Goal: Transaction & Acquisition: Purchase product/service

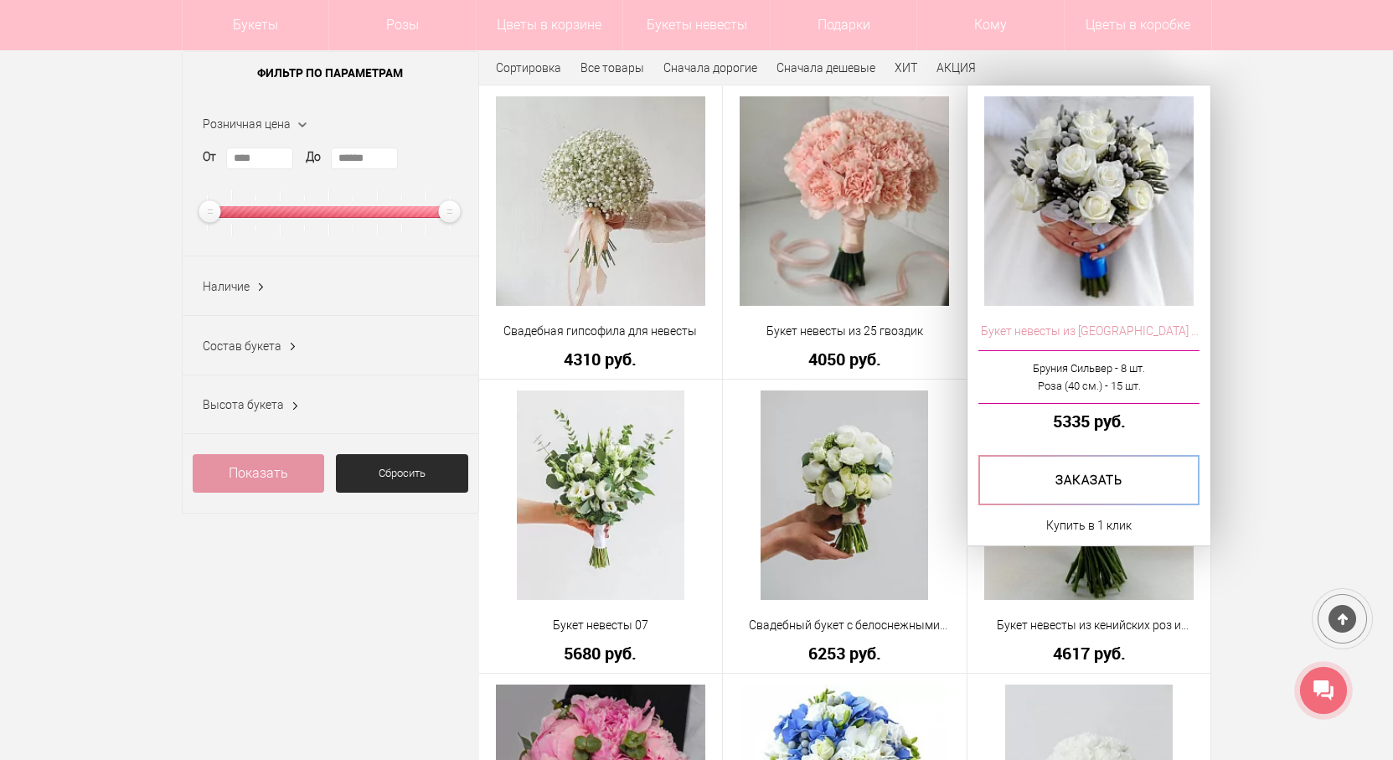
scroll to position [335, 0]
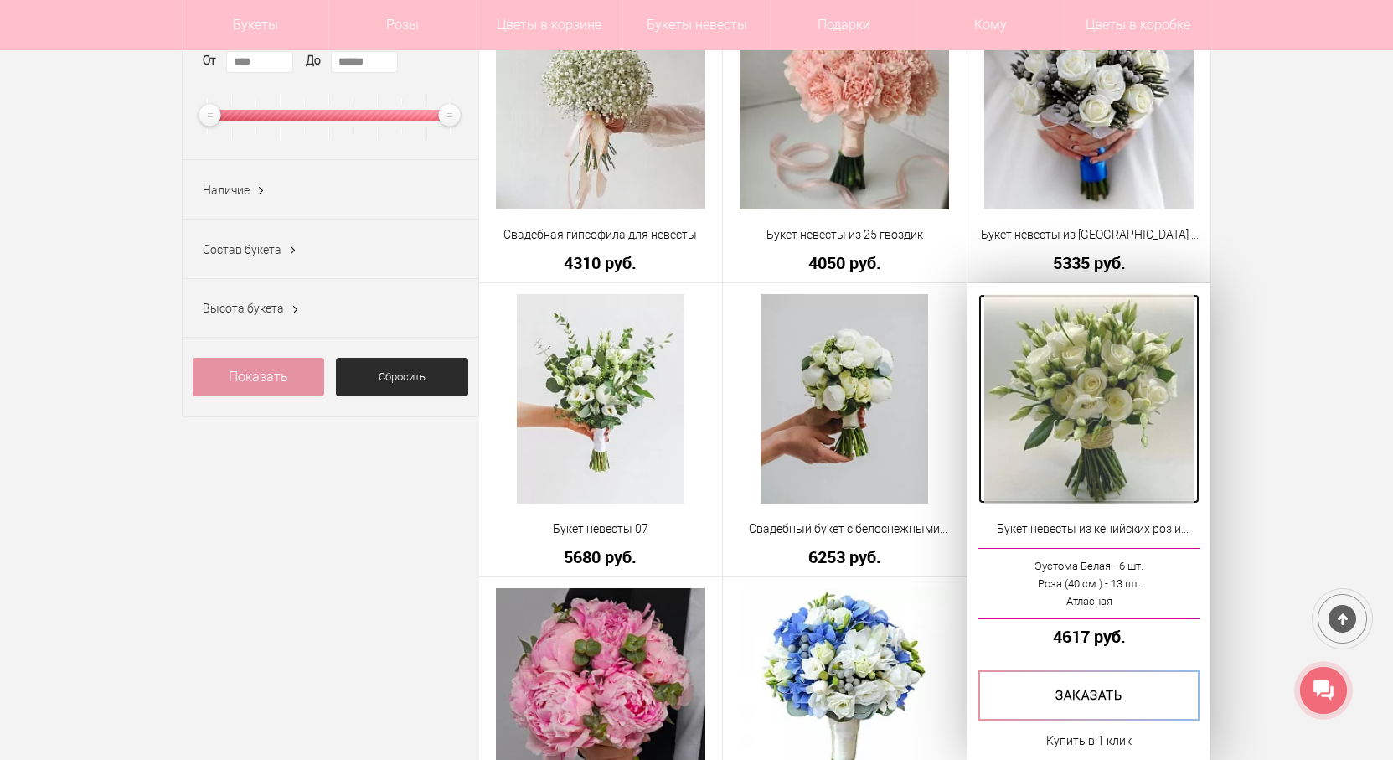
click at [1106, 392] on img at bounding box center [1088, 398] width 209 height 209
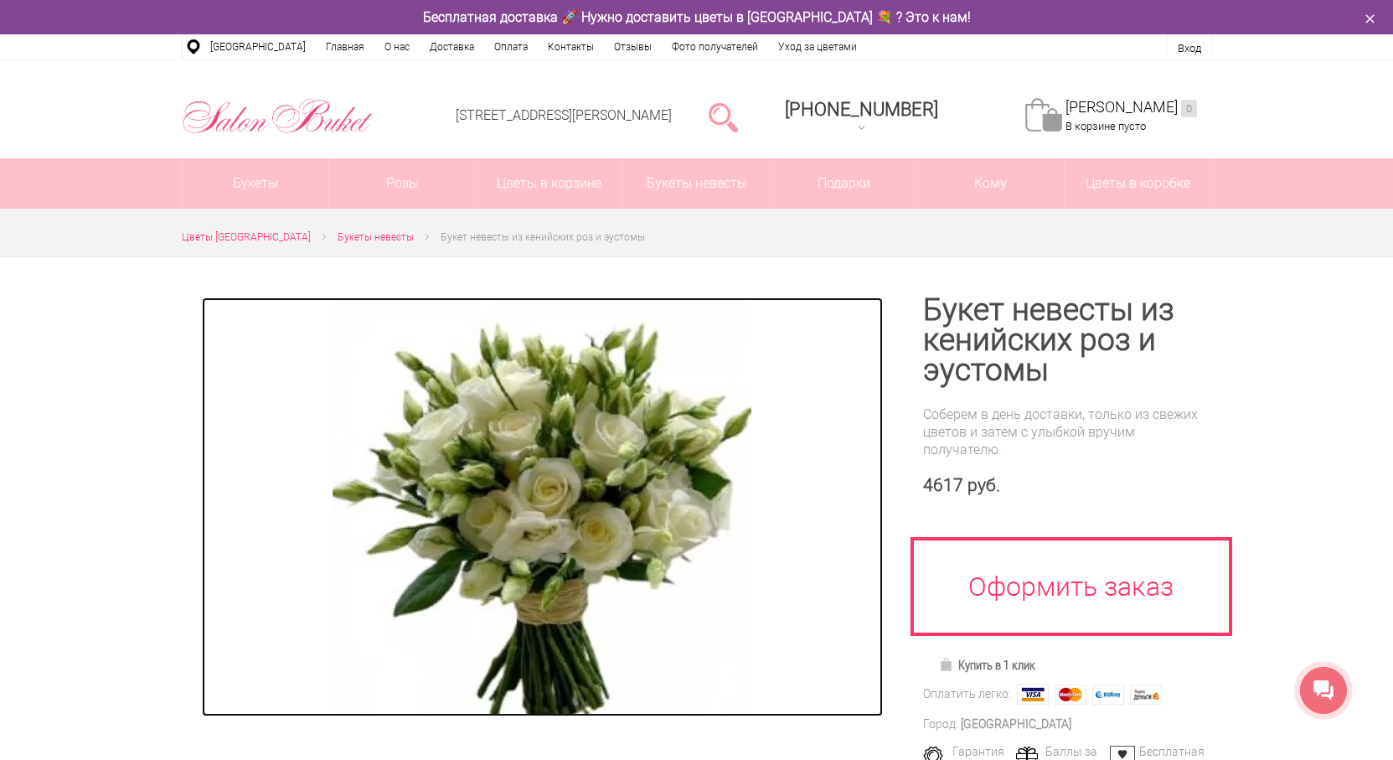
click at [574, 451] on img at bounding box center [541, 506] width 419 height 419
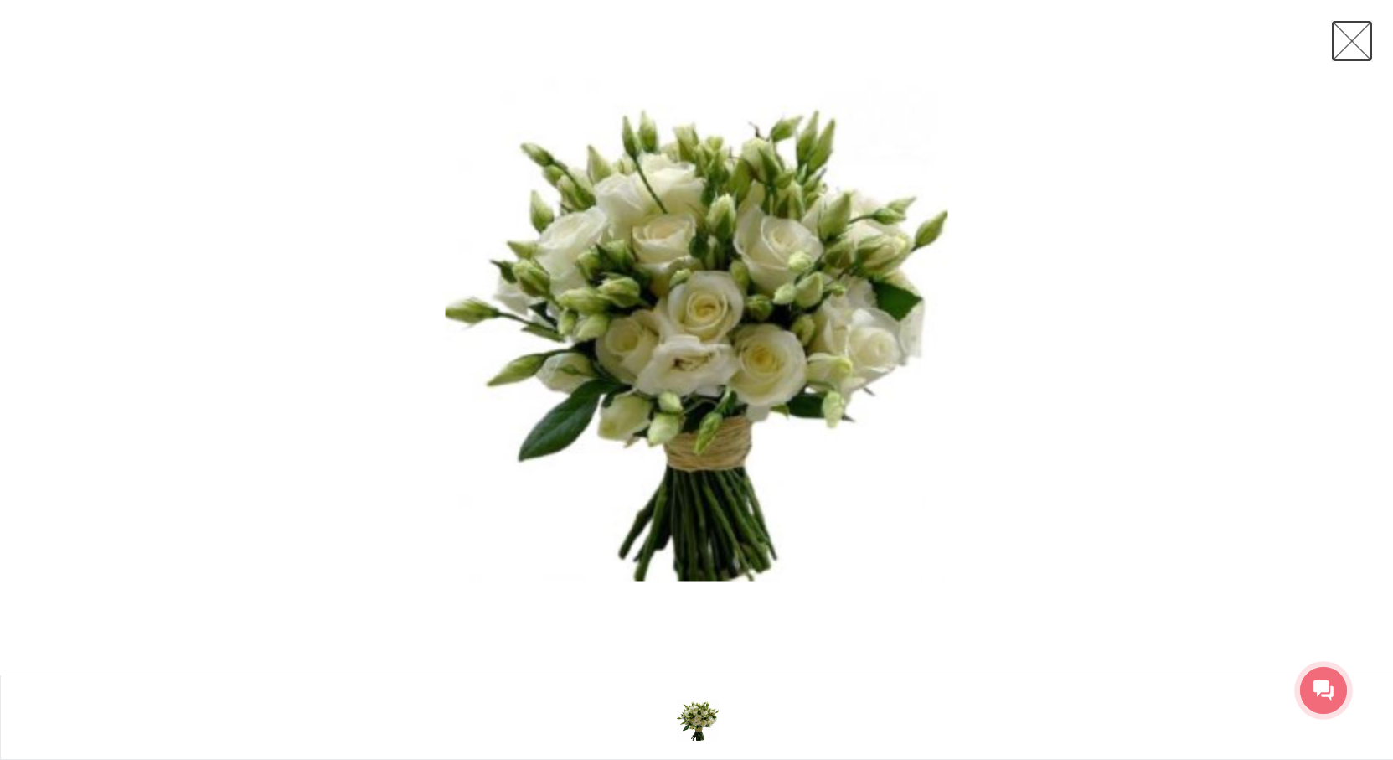
click at [1356, 36] on link at bounding box center [1352, 41] width 42 height 42
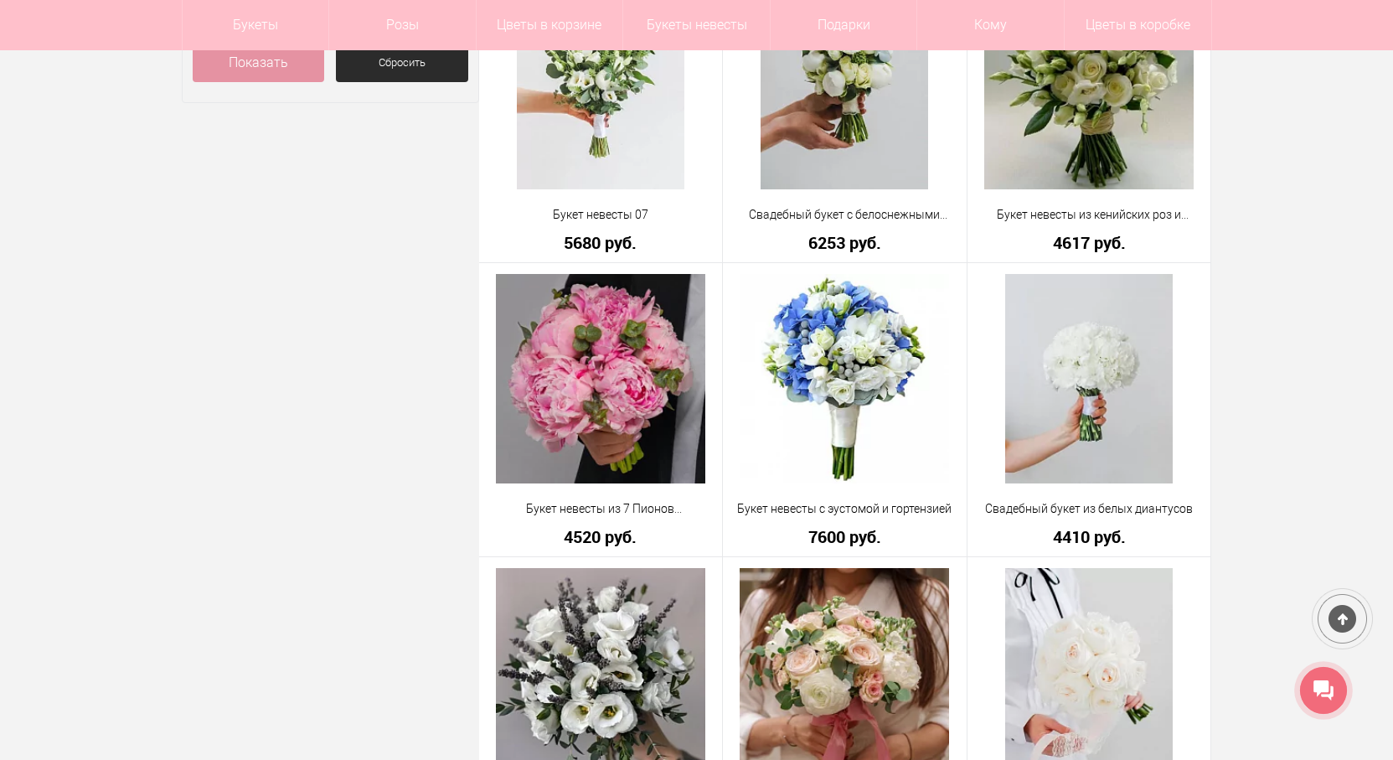
scroll to position [670, 0]
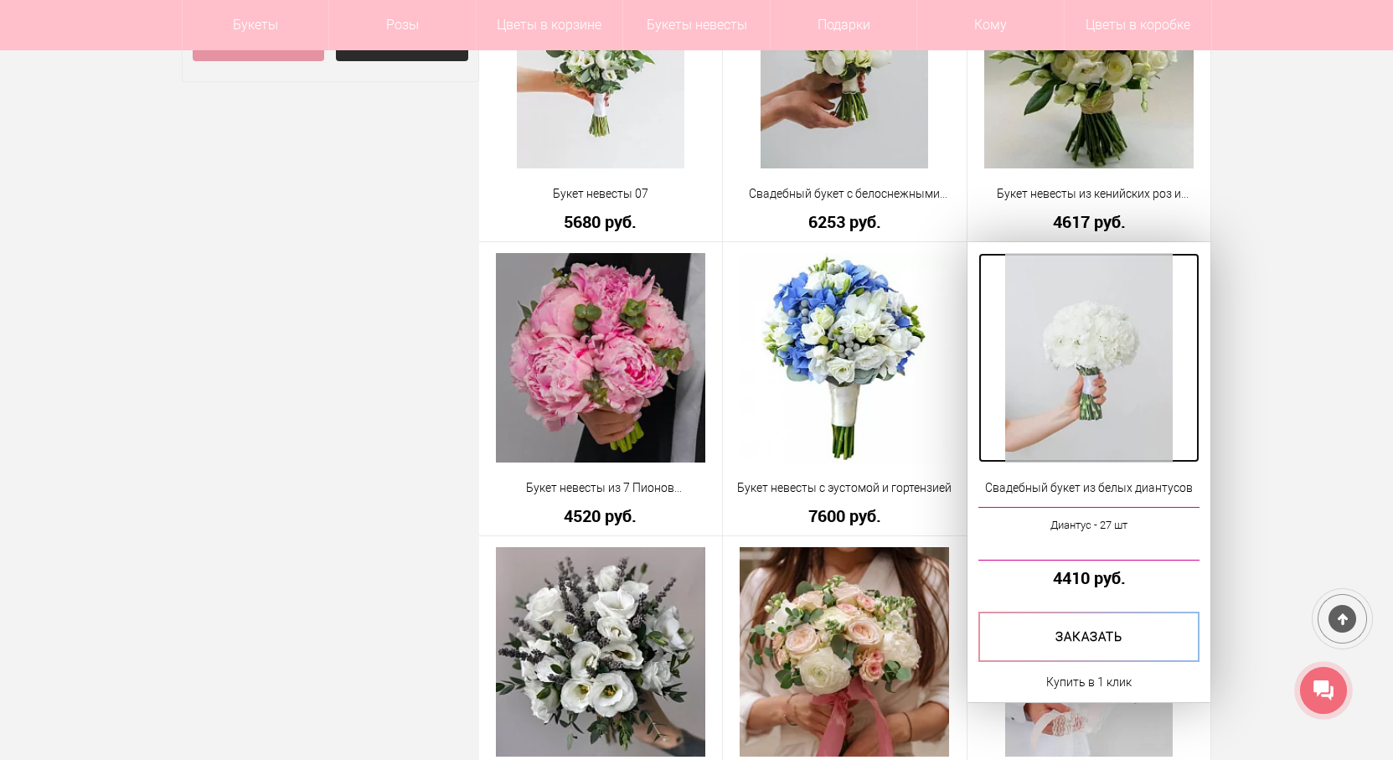
click at [1094, 332] on img at bounding box center [1089, 357] width 168 height 209
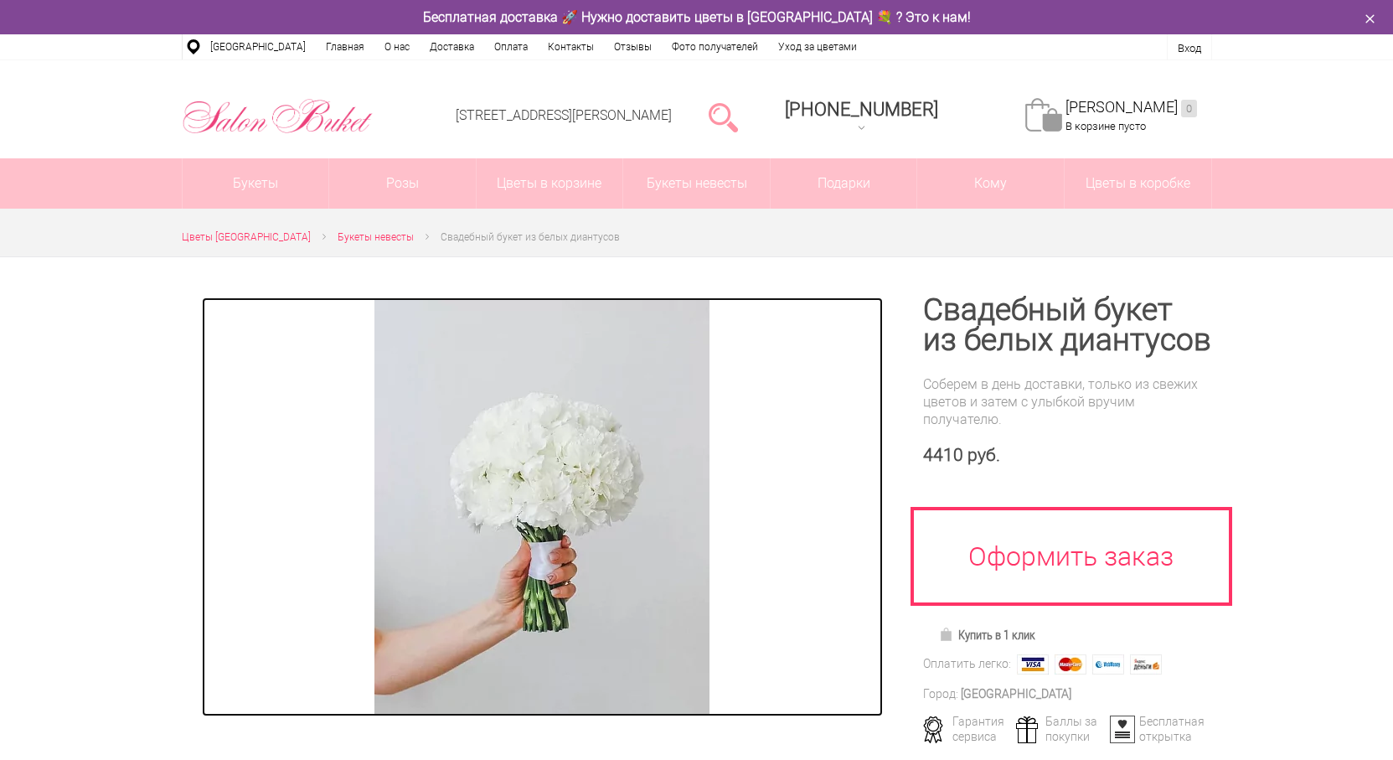
click at [539, 478] on img at bounding box center [541, 506] width 335 height 419
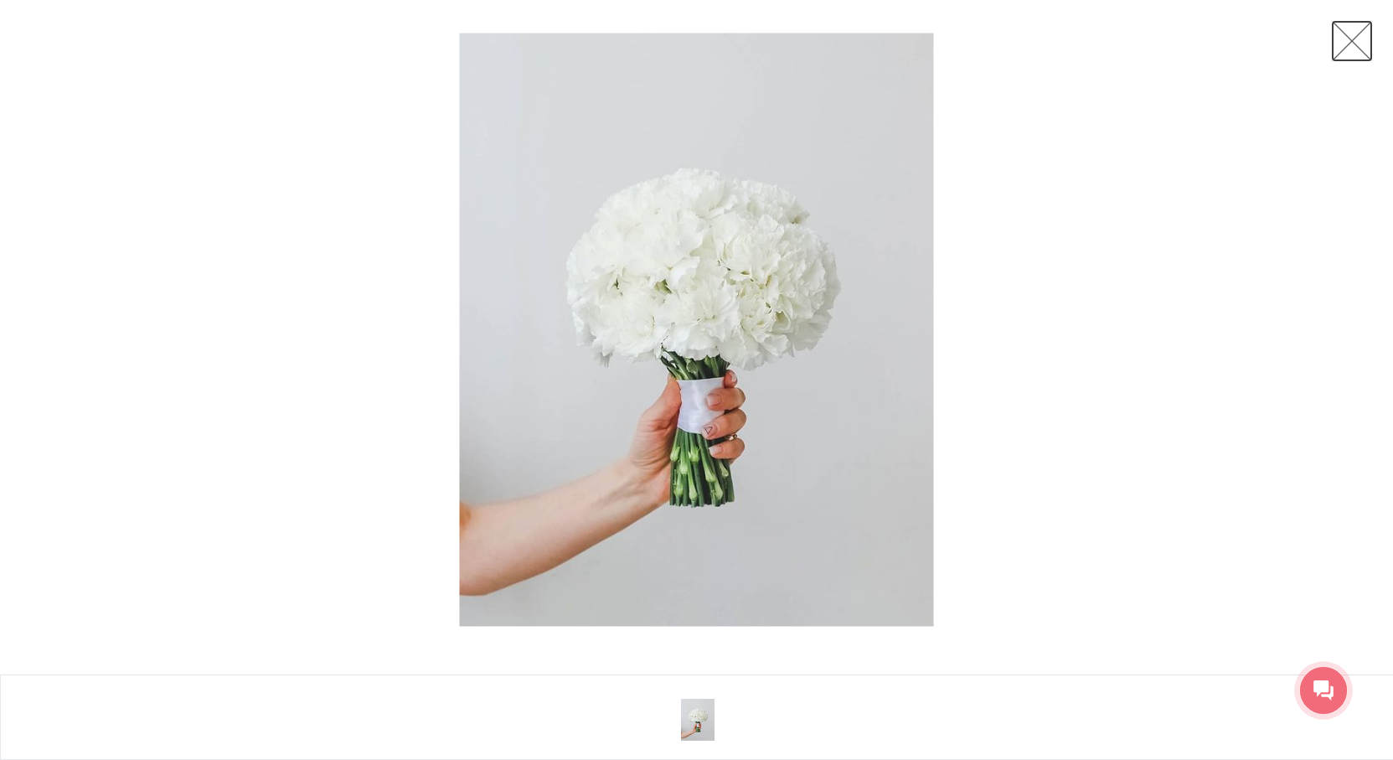
click at [1345, 38] on link at bounding box center [1352, 41] width 42 height 42
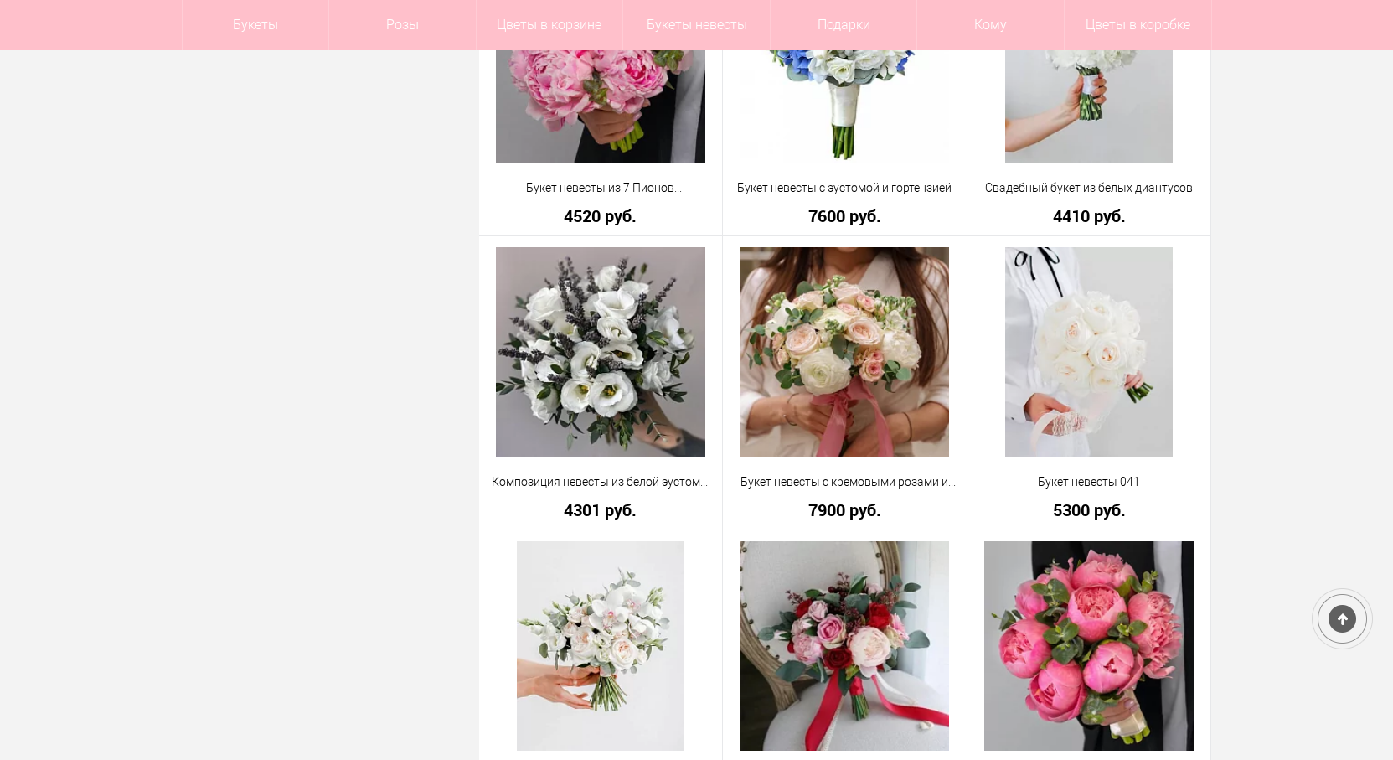
scroll to position [972, 0]
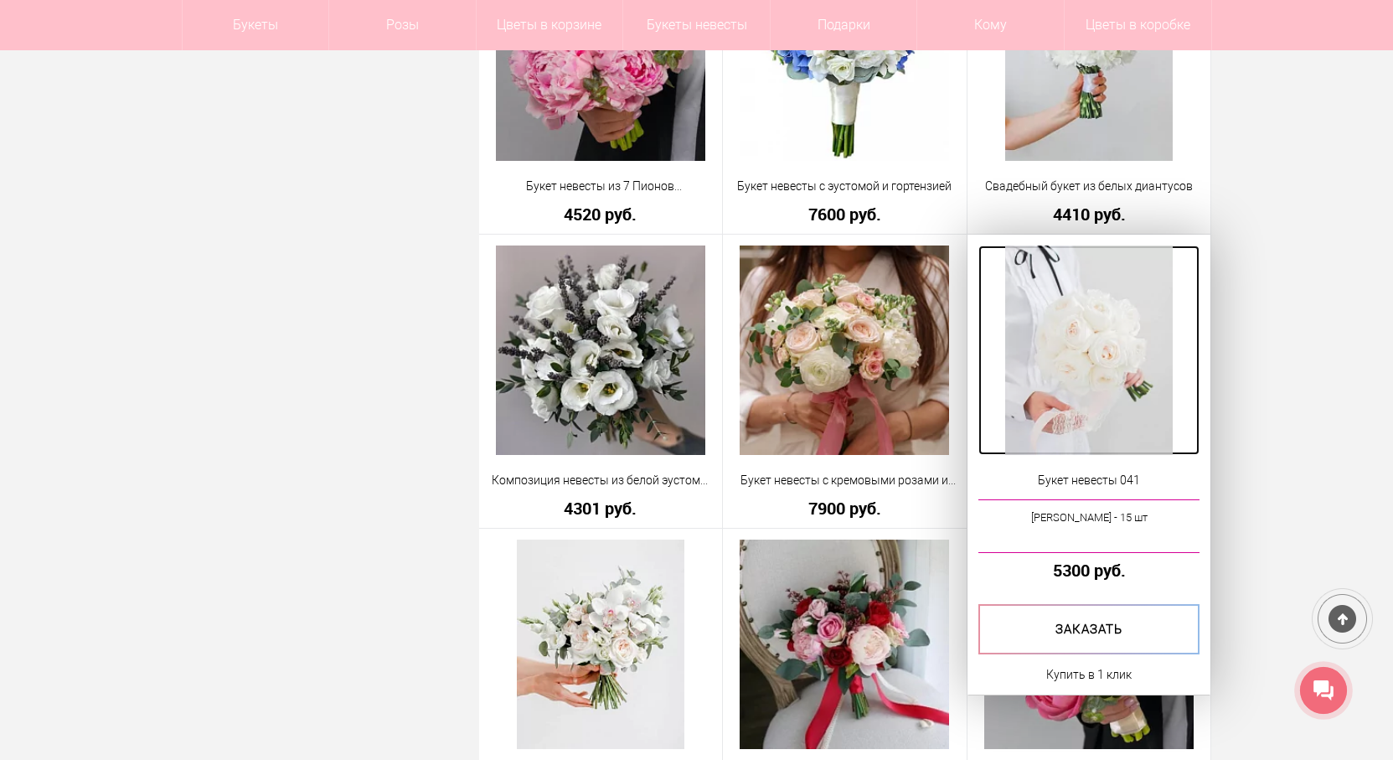
click at [1095, 334] on img at bounding box center [1089, 349] width 168 height 209
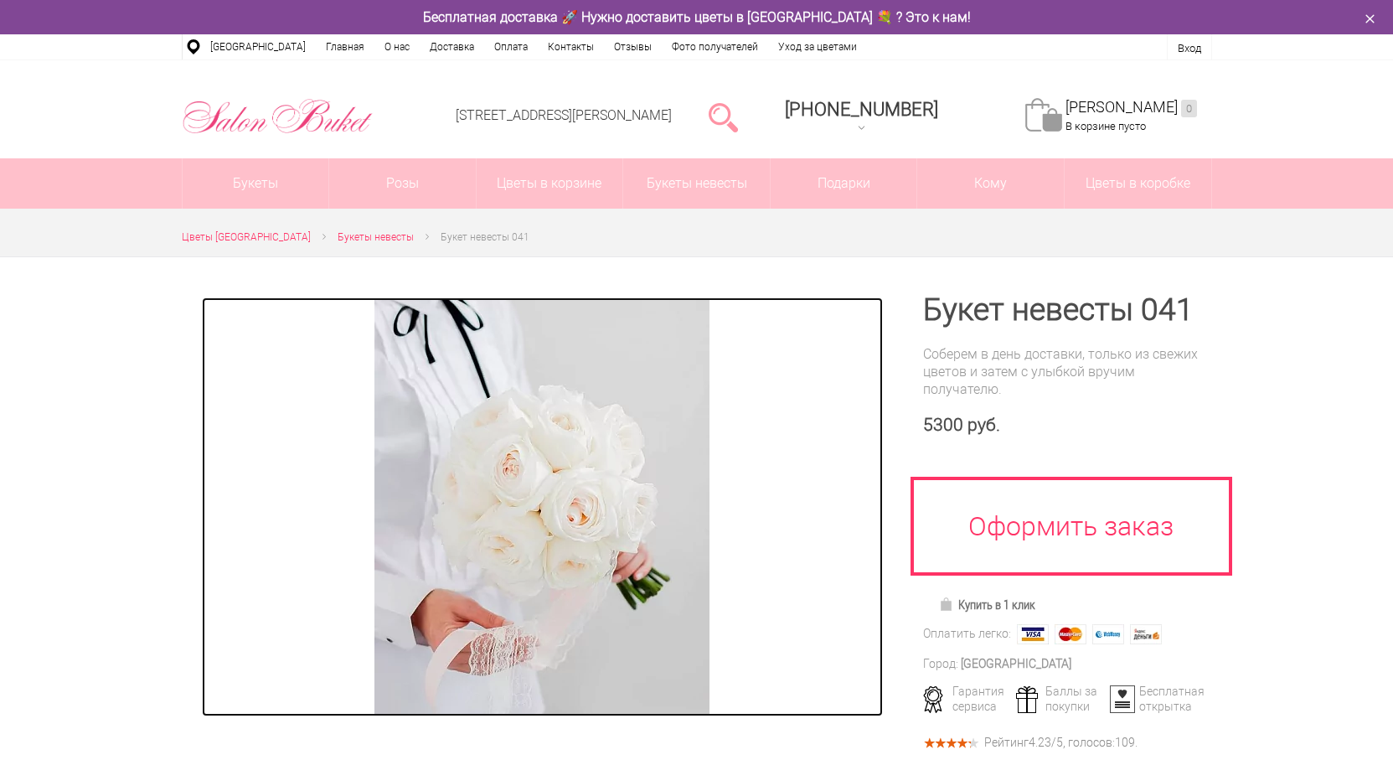
click at [551, 506] on img at bounding box center [541, 506] width 335 height 419
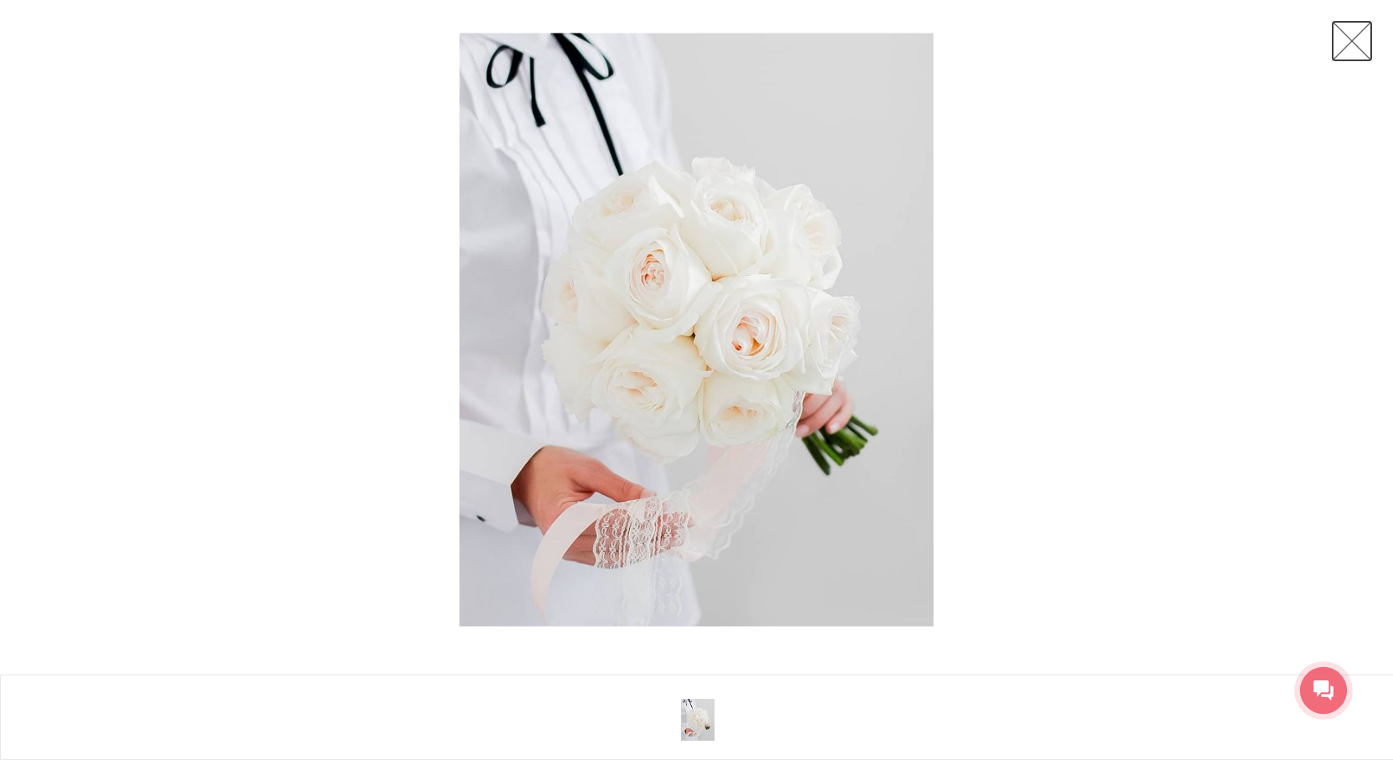
click at [1349, 35] on link at bounding box center [1352, 41] width 42 height 42
